Goal: Information Seeking & Learning: Find specific page/section

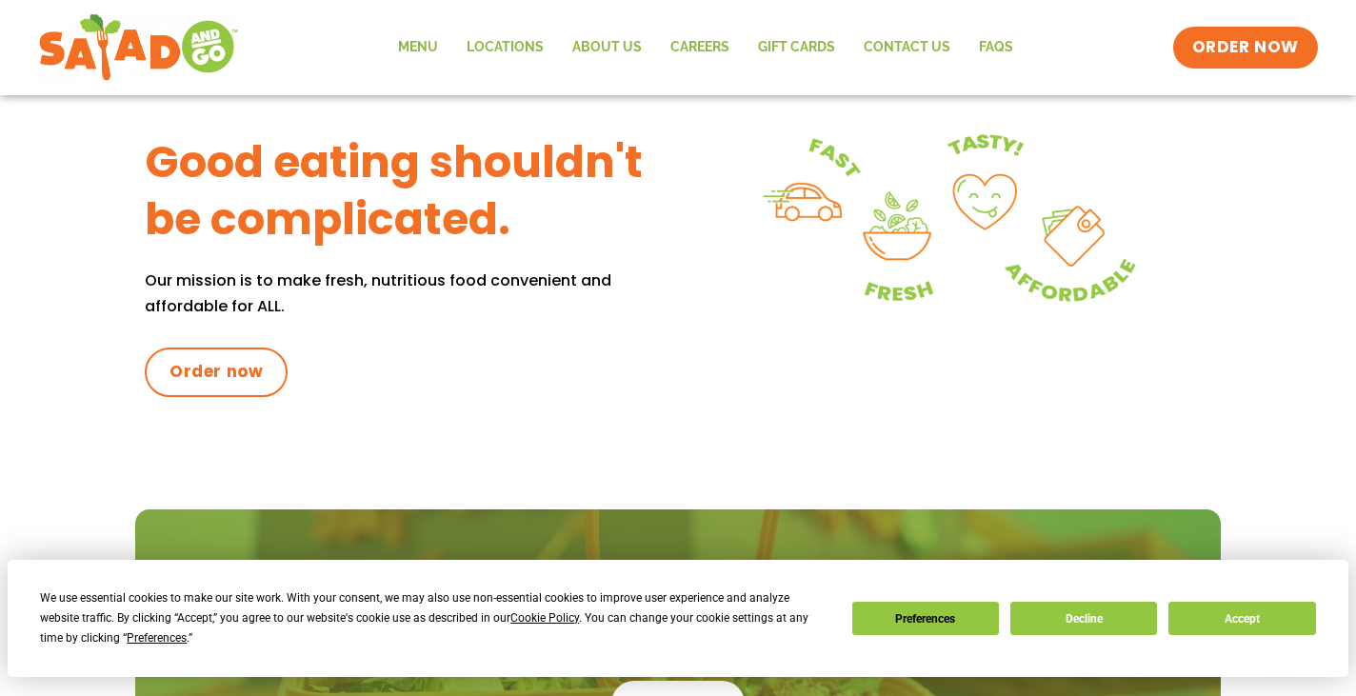
scroll to position [952, 0]
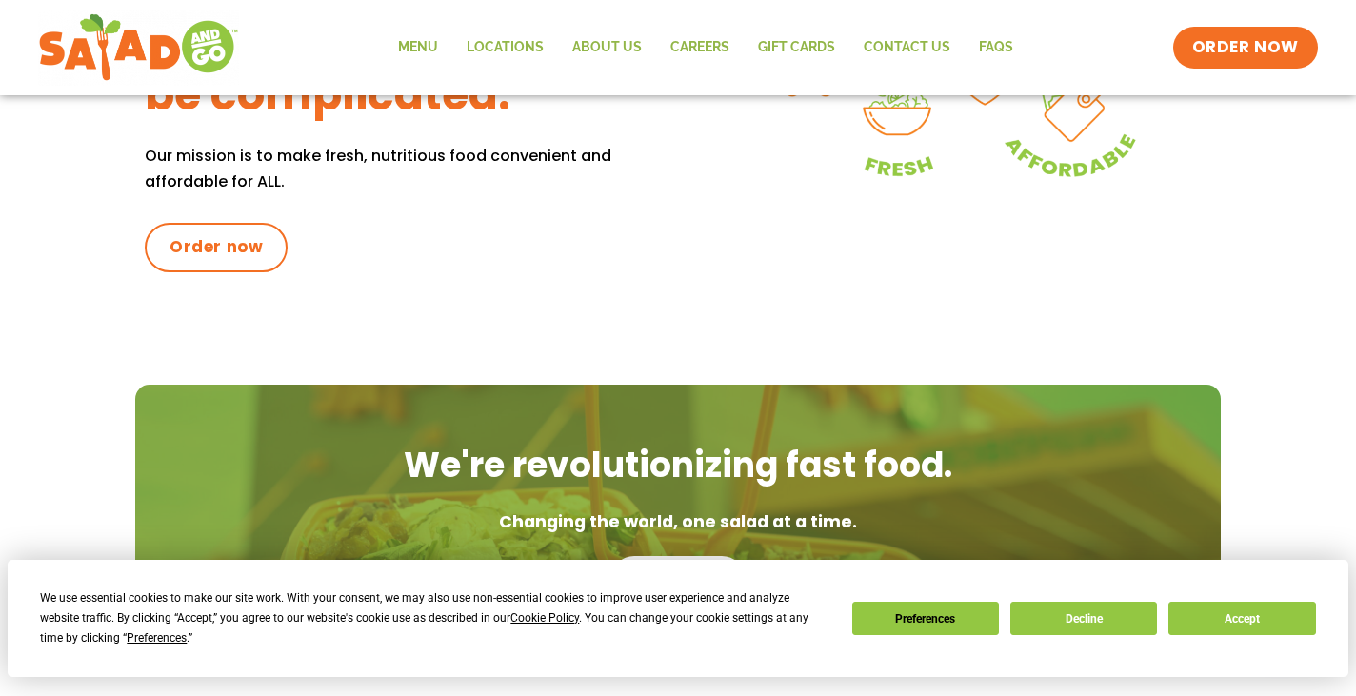
click at [1238, 597] on div "We use essential cookies to make our site work. With your consent, we may also …" at bounding box center [677, 619] width 1275 height 60
click at [1227, 618] on button "Accept" at bounding box center [1241, 618] width 147 height 33
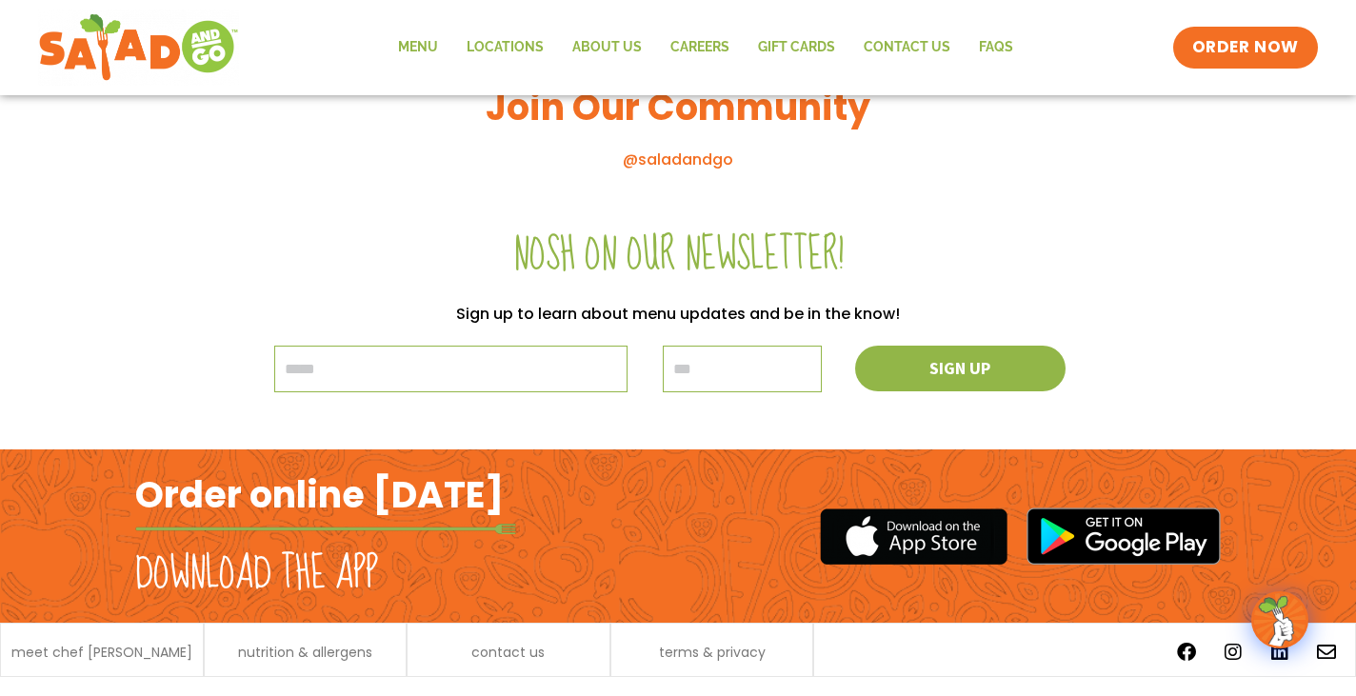
scroll to position [2213, 0]
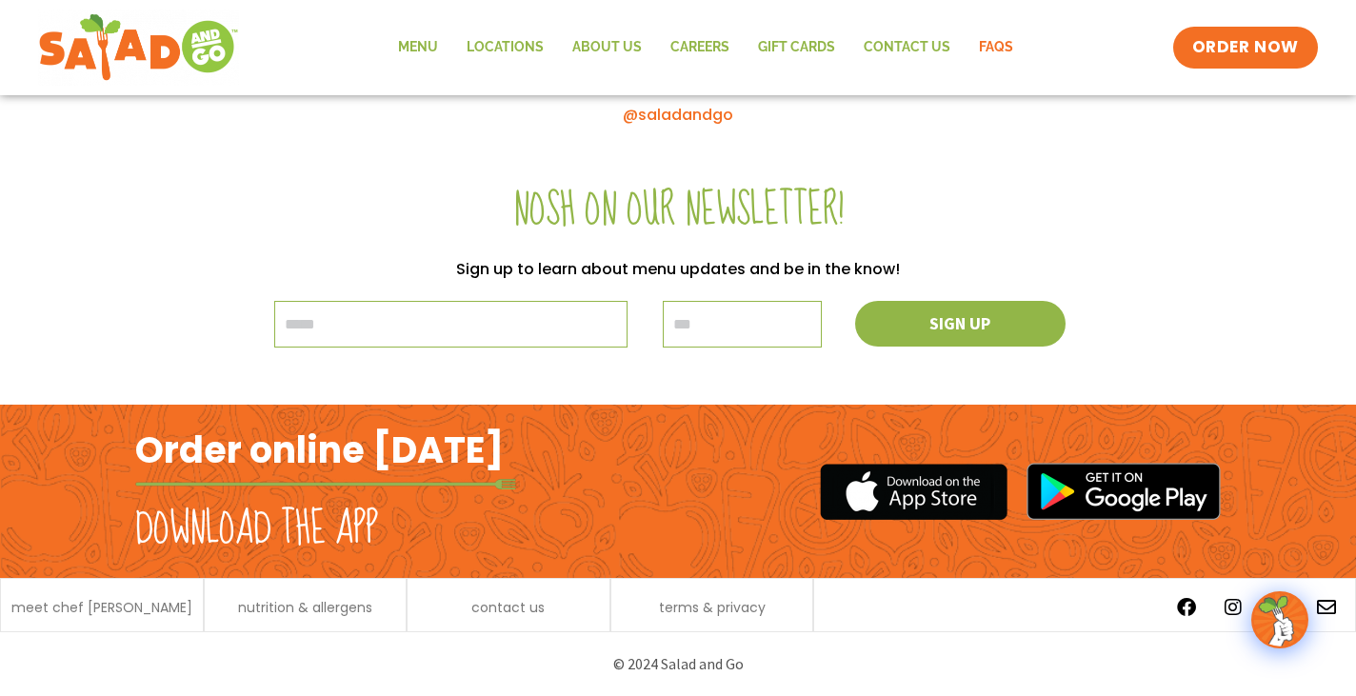
click at [973, 42] on link "FAQs" at bounding box center [996, 48] width 63 height 44
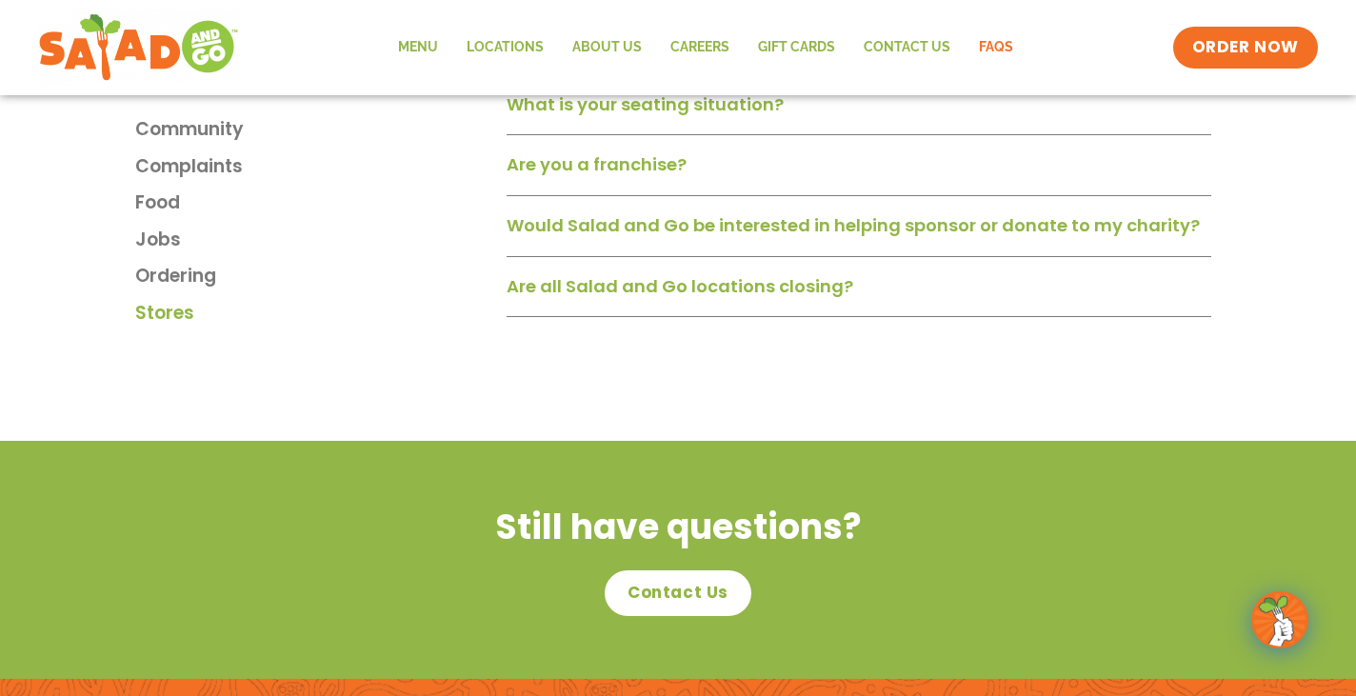
click at [162, 326] on span "Stores" at bounding box center [164, 314] width 59 height 28
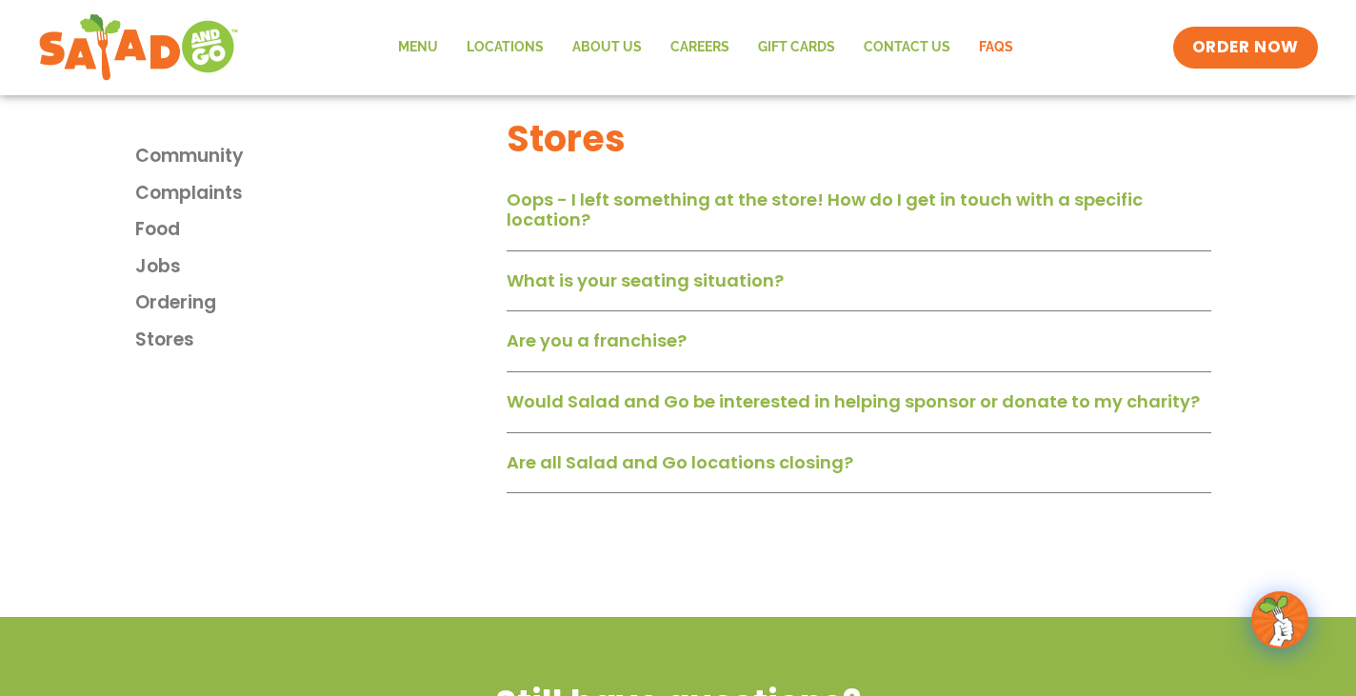
scroll to position [2939, 0]
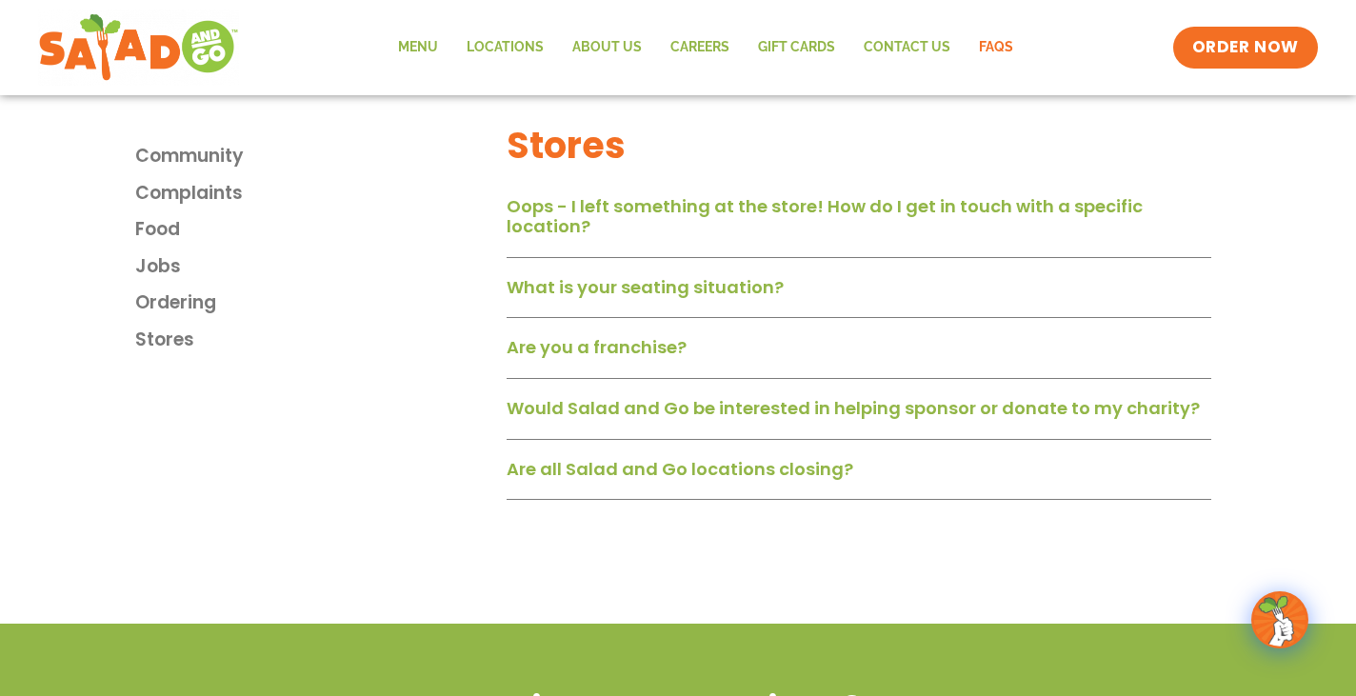
click at [686, 477] on link "Are all Salad and Go locations closing?" at bounding box center [680, 469] width 347 height 24
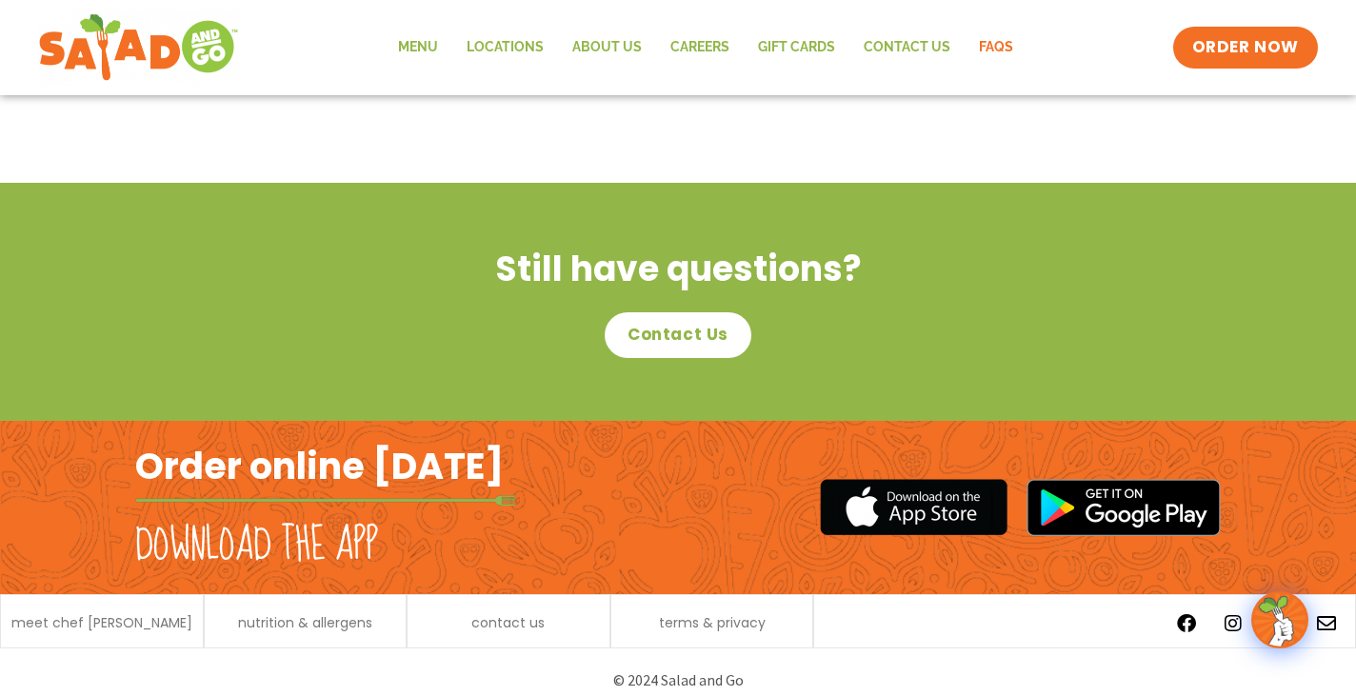
scroll to position [3514, 0]
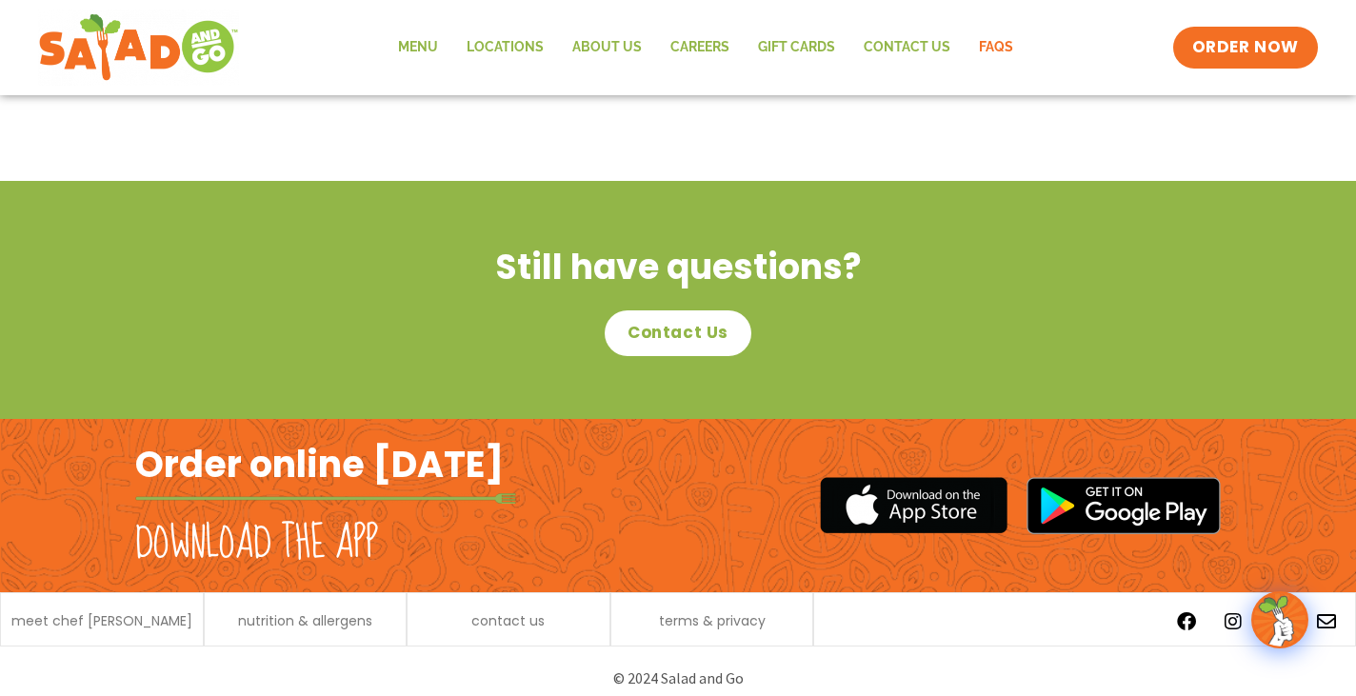
click at [548, 593] on div "contact us" at bounding box center [509, 619] width 204 height 54
click at [535, 614] on span "contact us" at bounding box center [507, 620] width 73 height 13
